Goal: Information Seeking & Learning: Stay updated

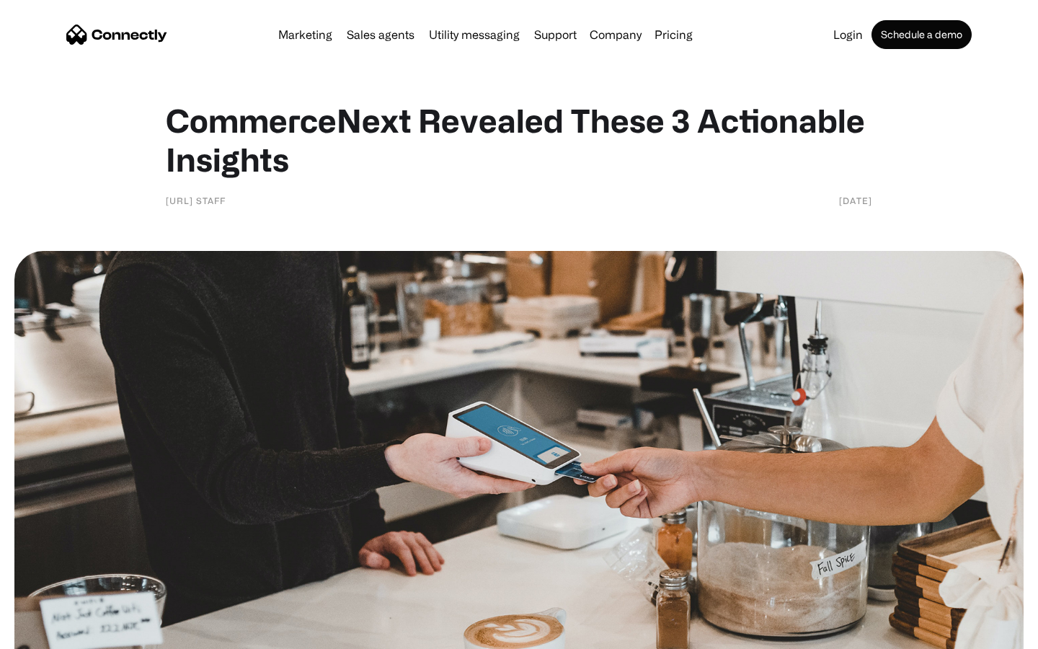
scroll to position [992, 0]
